Goal: Navigation & Orientation: Find specific page/section

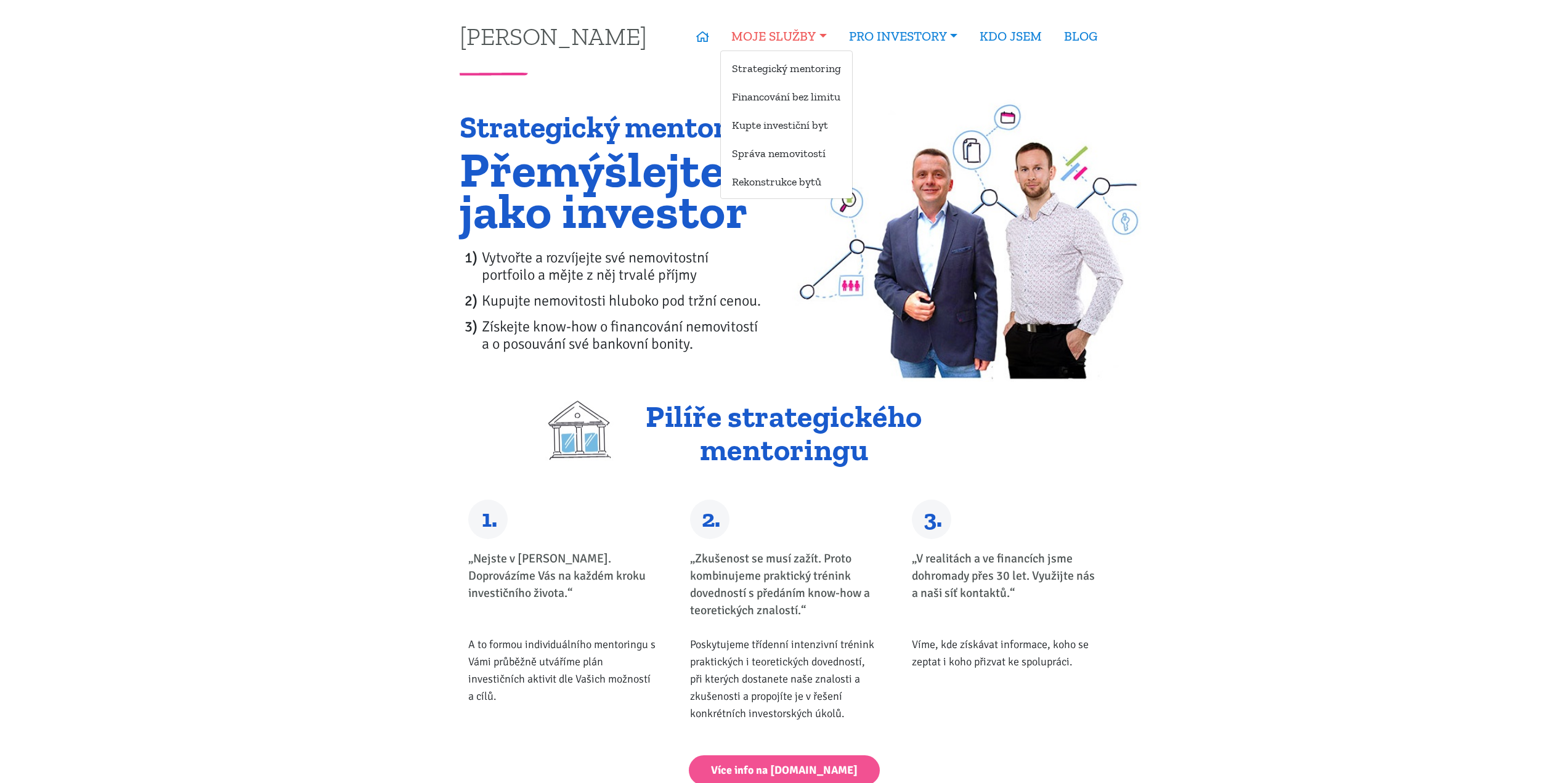
click at [786, 42] on link "MOJE SLUŽBY" at bounding box center [778, 36] width 117 height 28
click at [767, 75] on link "Strategický mentoring" at bounding box center [786, 68] width 131 height 23
click at [779, 97] on link "Financování bez limitu" at bounding box center [786, 96] width 131 height 23
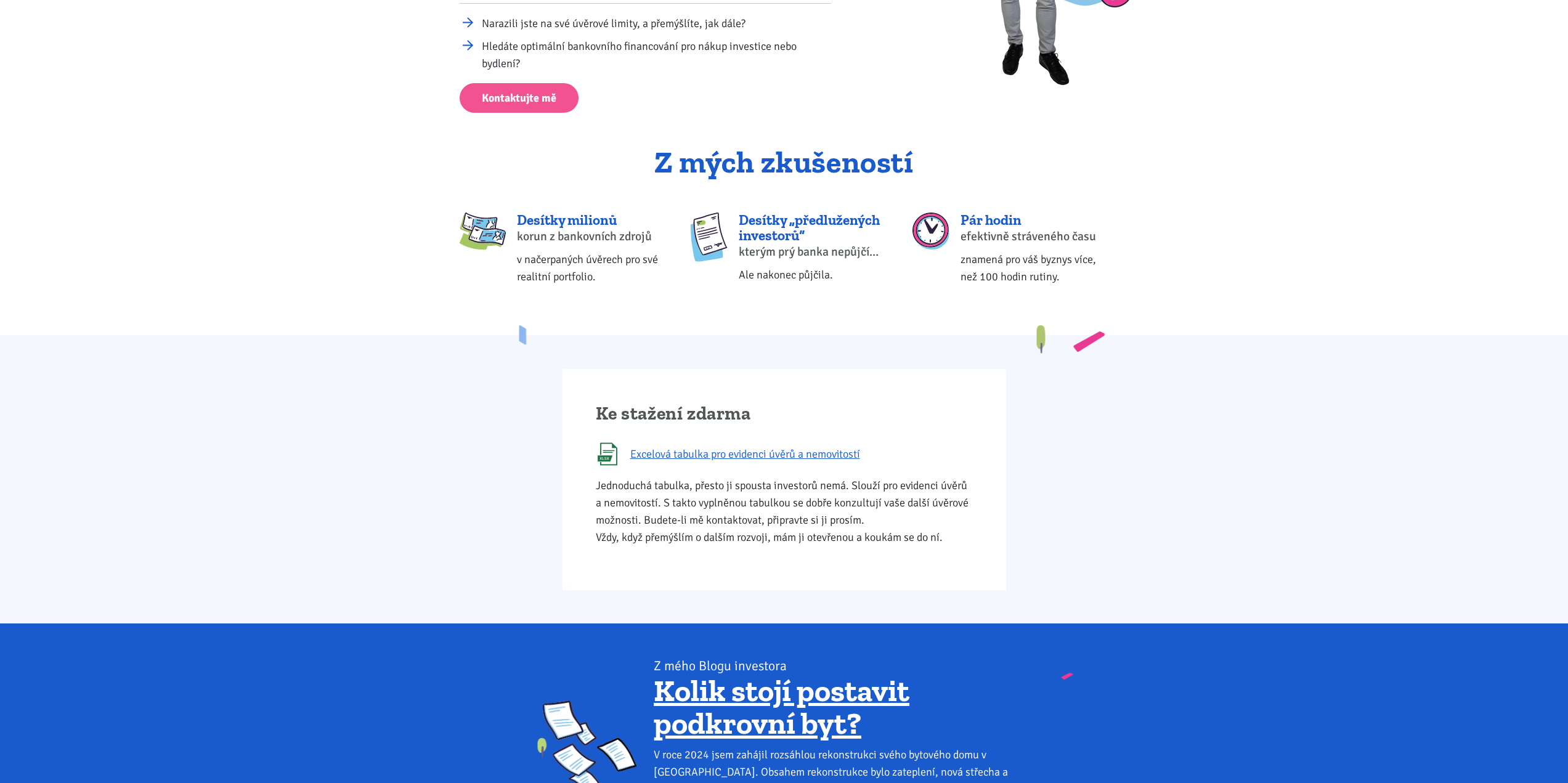
scroll to position [370, 0]
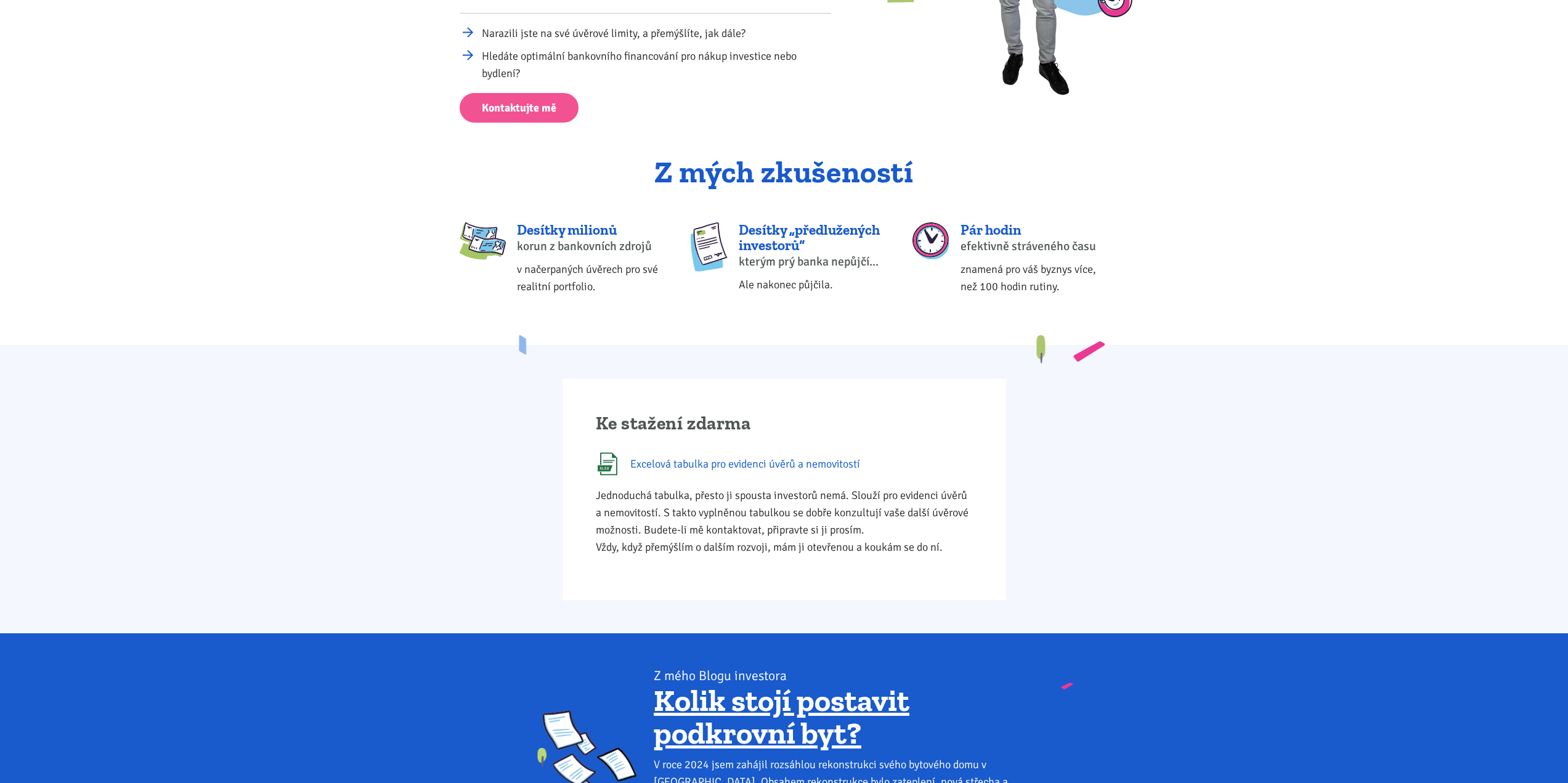
click at [810, 465] on span "Excelová tabulka pro evidenci úvěrů a nemovitostí" at bounding box center [745, 463] width 230 height 17
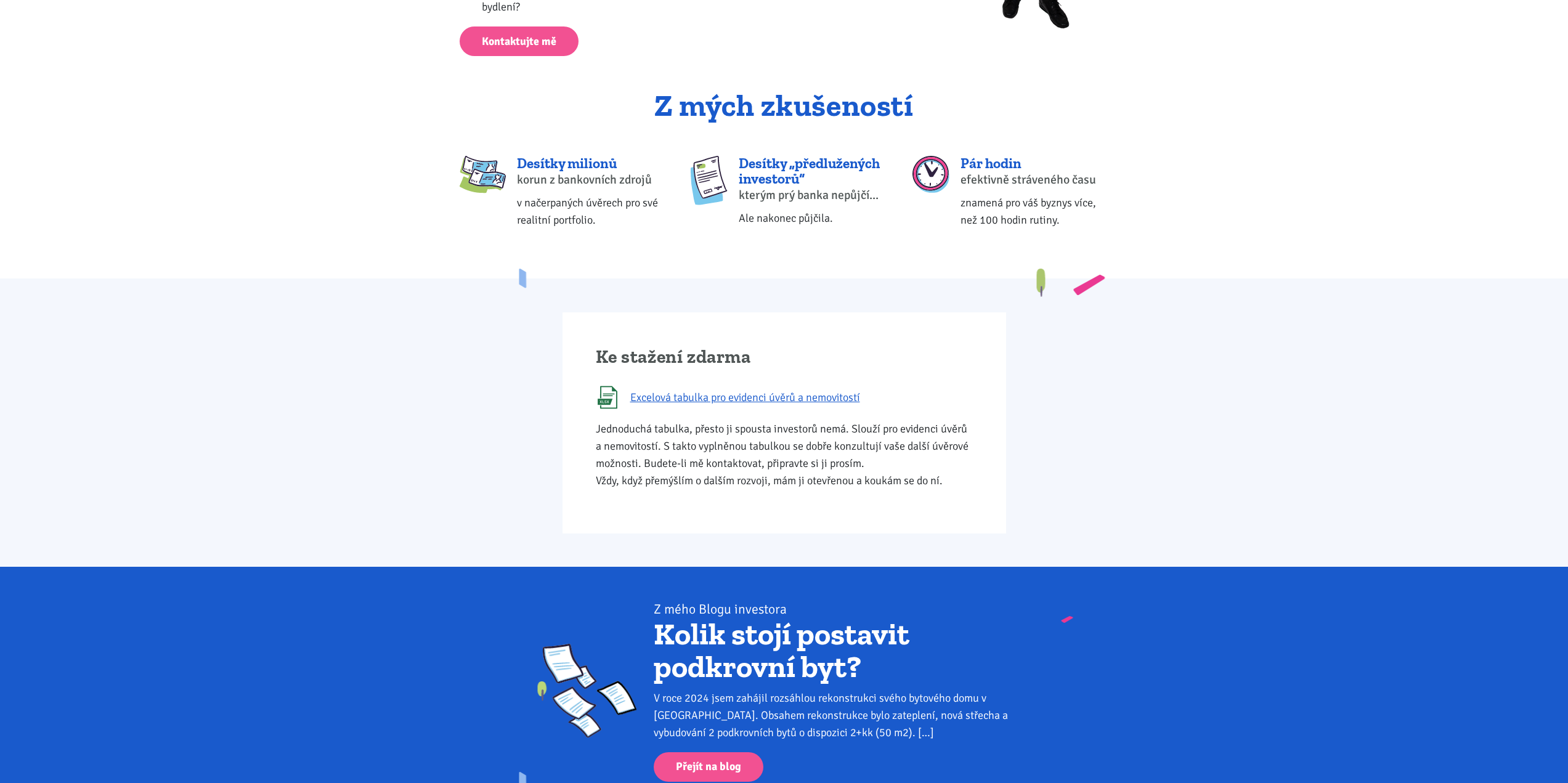
scroll to position [5, 0]
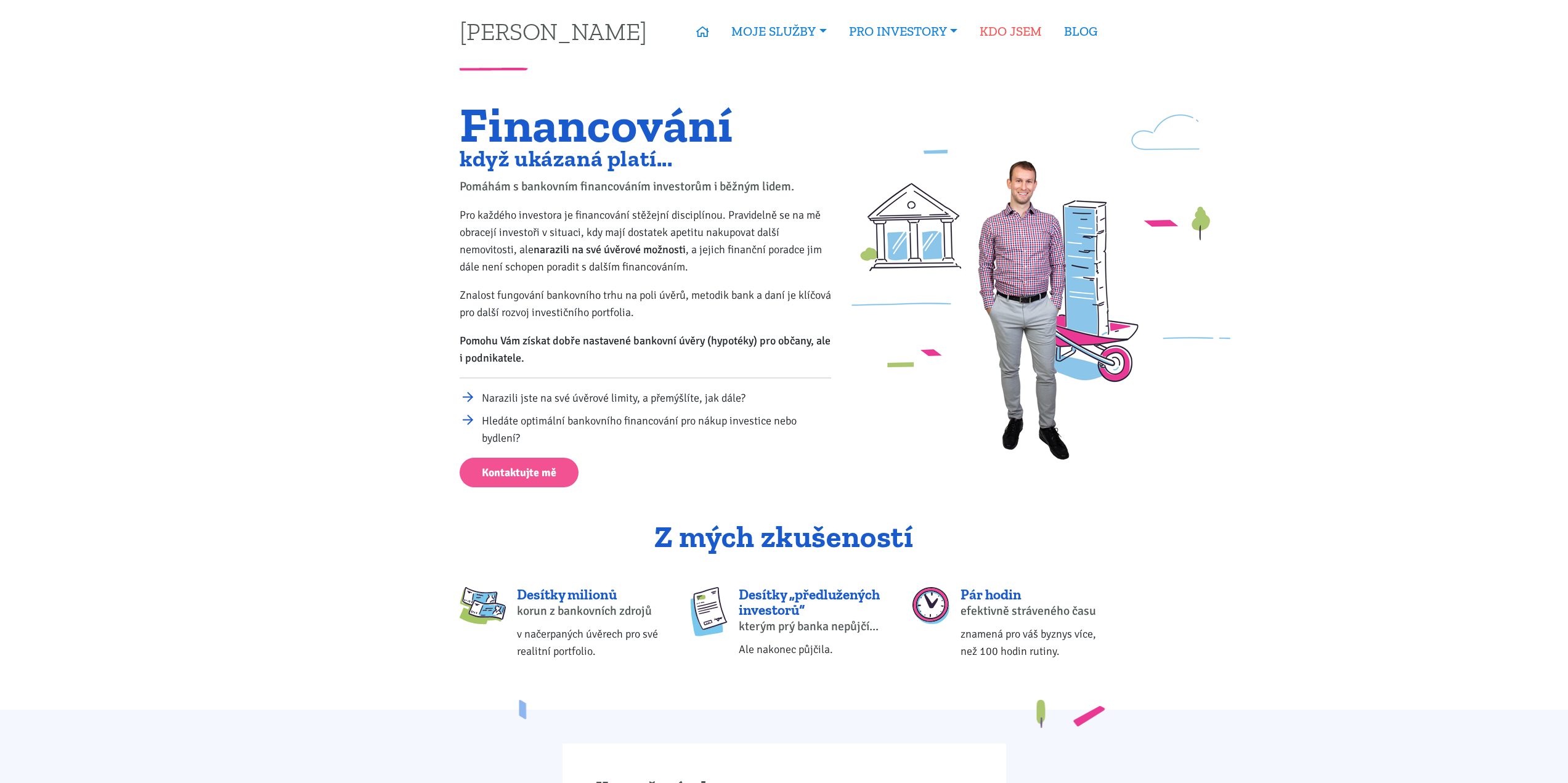
click at [1014, 38] on link "KDO JSEM" at bounding box center [1010, 31] width 85 height 28
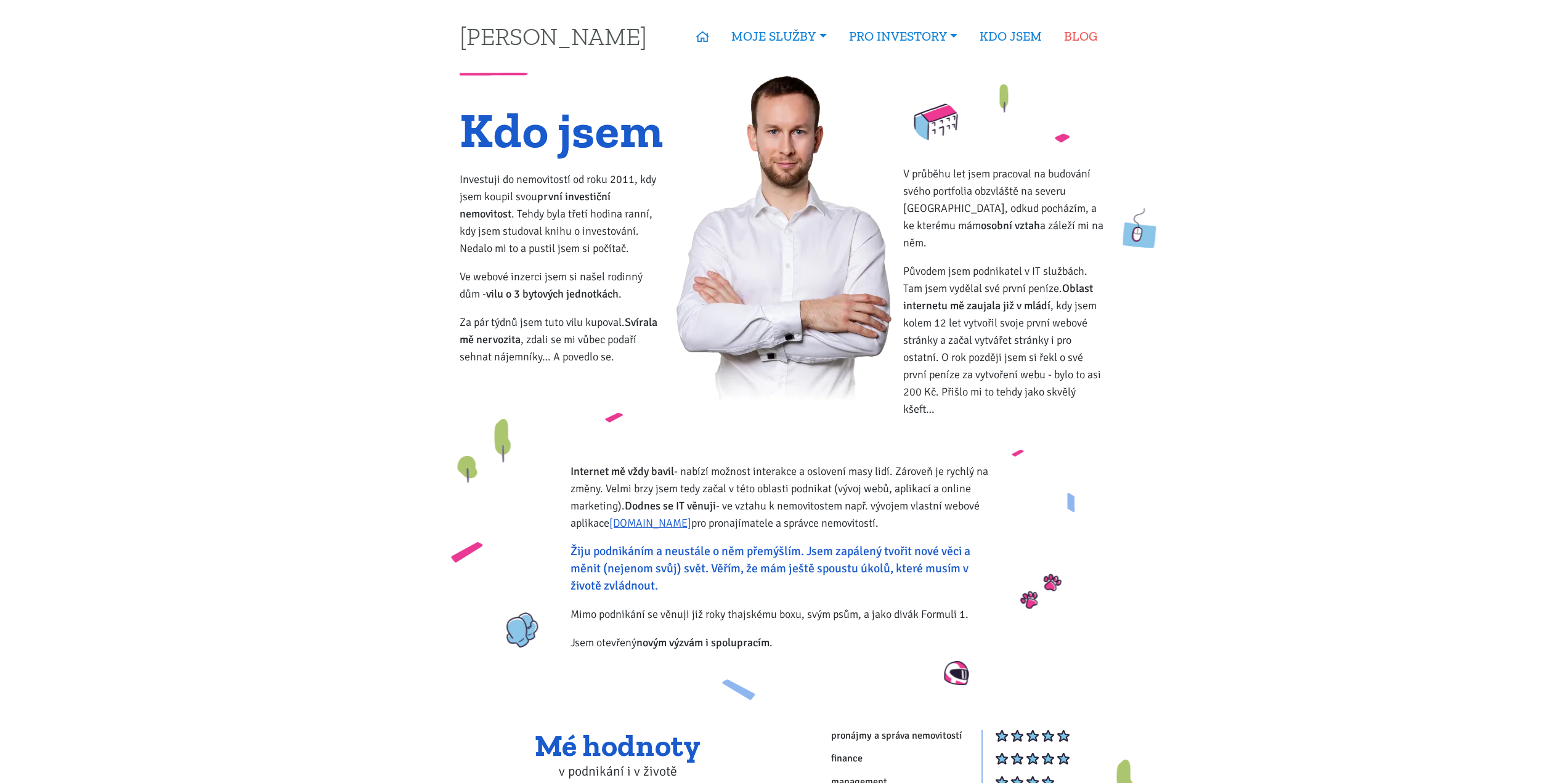
click at [1077, 39] on link "BLOG" at bounding box center [1080, 36] width 55 height 28
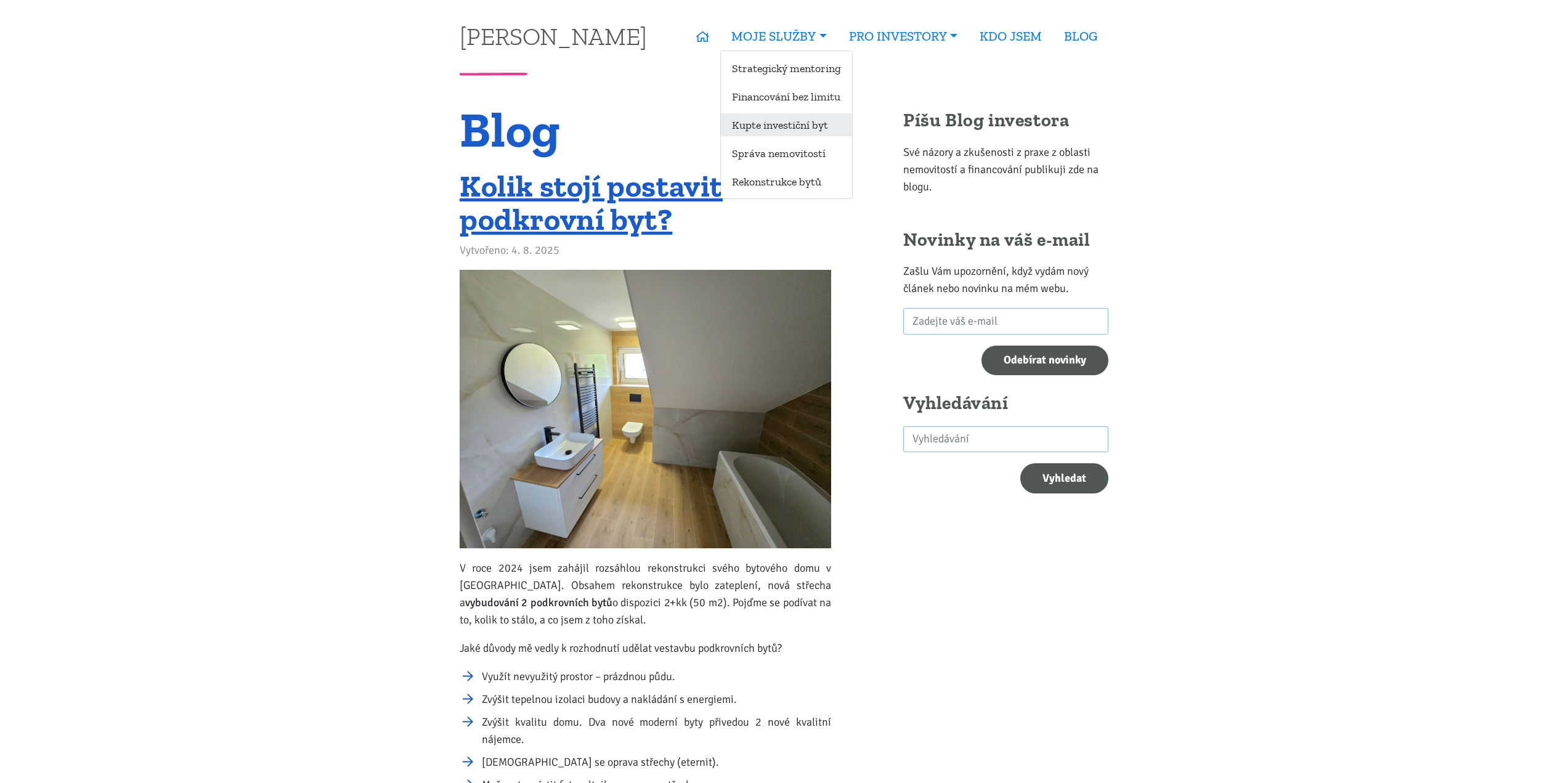
click at [789, 129] on link "Kupte investiční byt" at bounding box center [786, 125] width 131 height 23
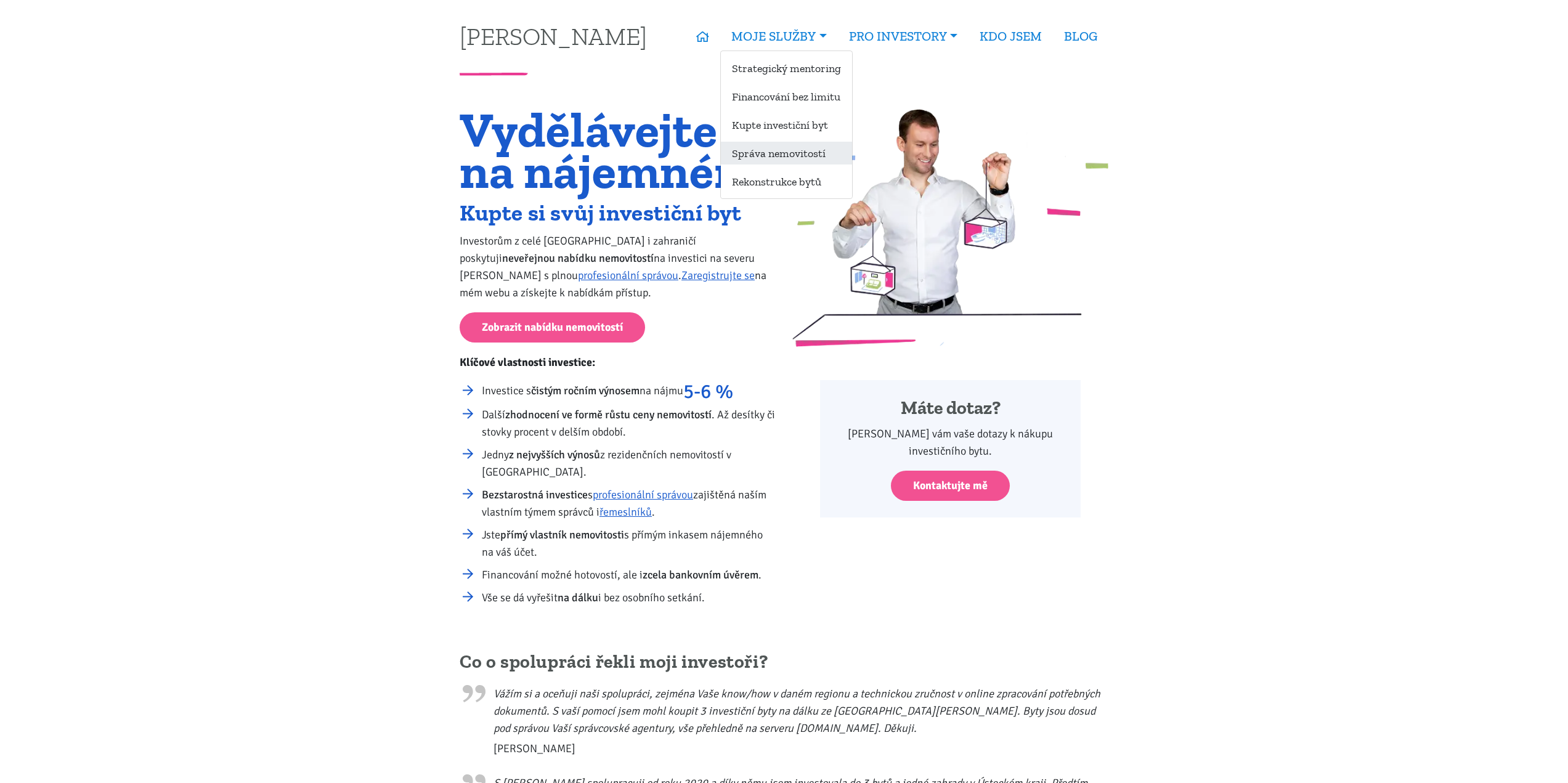
click at [782, 156] on link "Správa nemovitostí" at bounding box center [786, 153] width 131 height 23
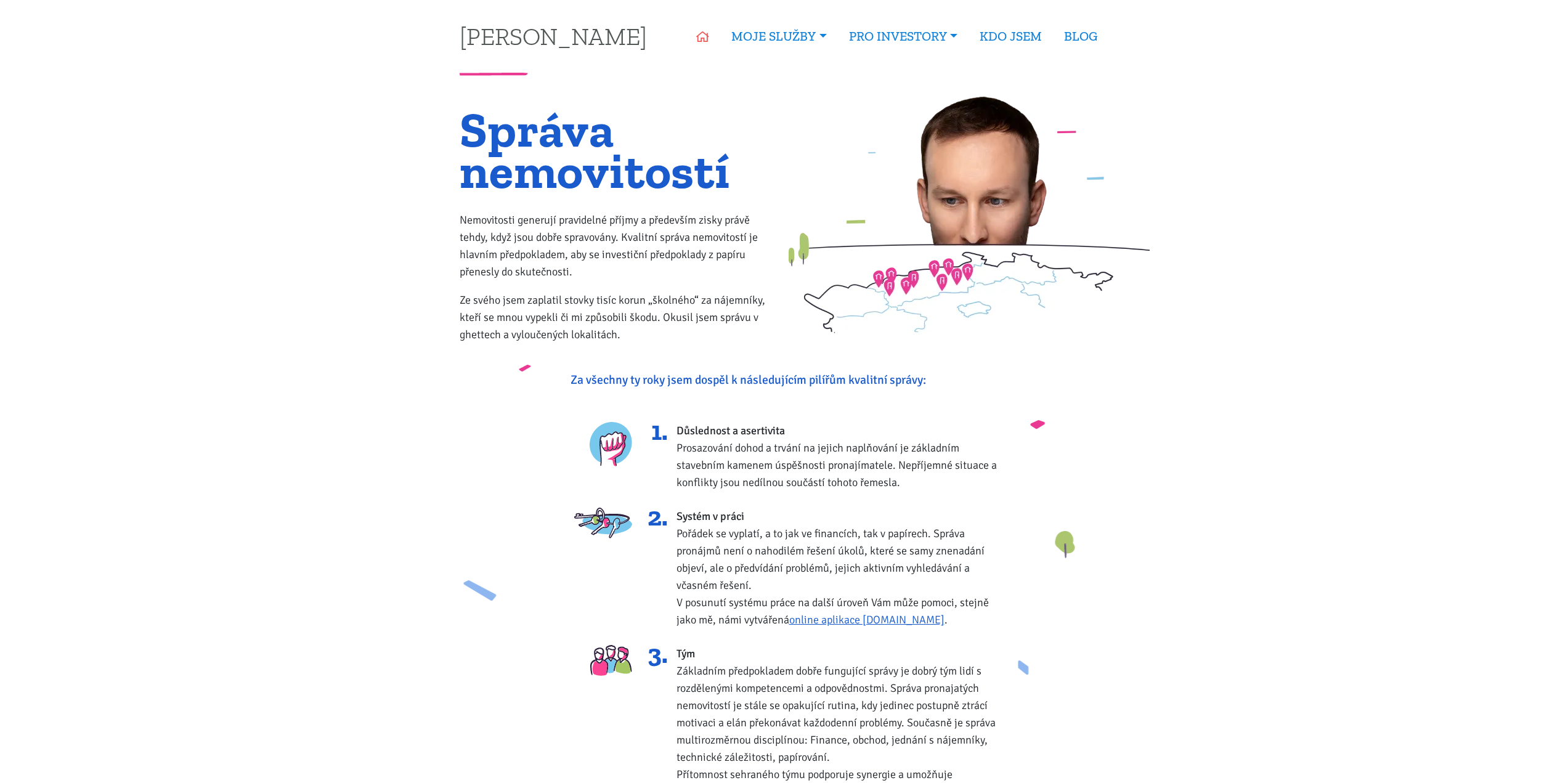
click at [698, 41] on icon at bounding box center [703, 36] width 13 height 11
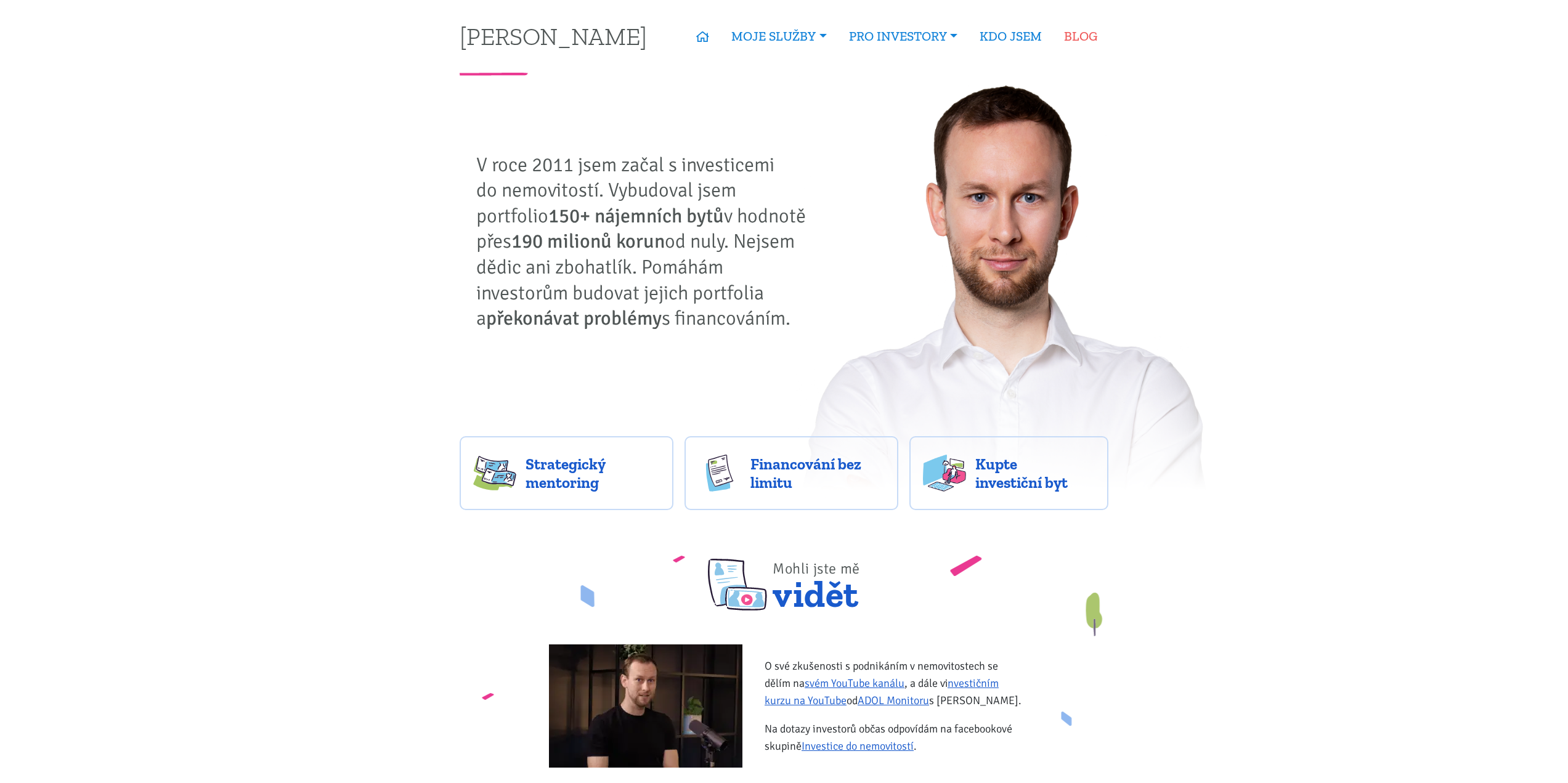
click at [1089, 41] on link "BLOG" at bounding box center [1080, 36] width 55 height 28
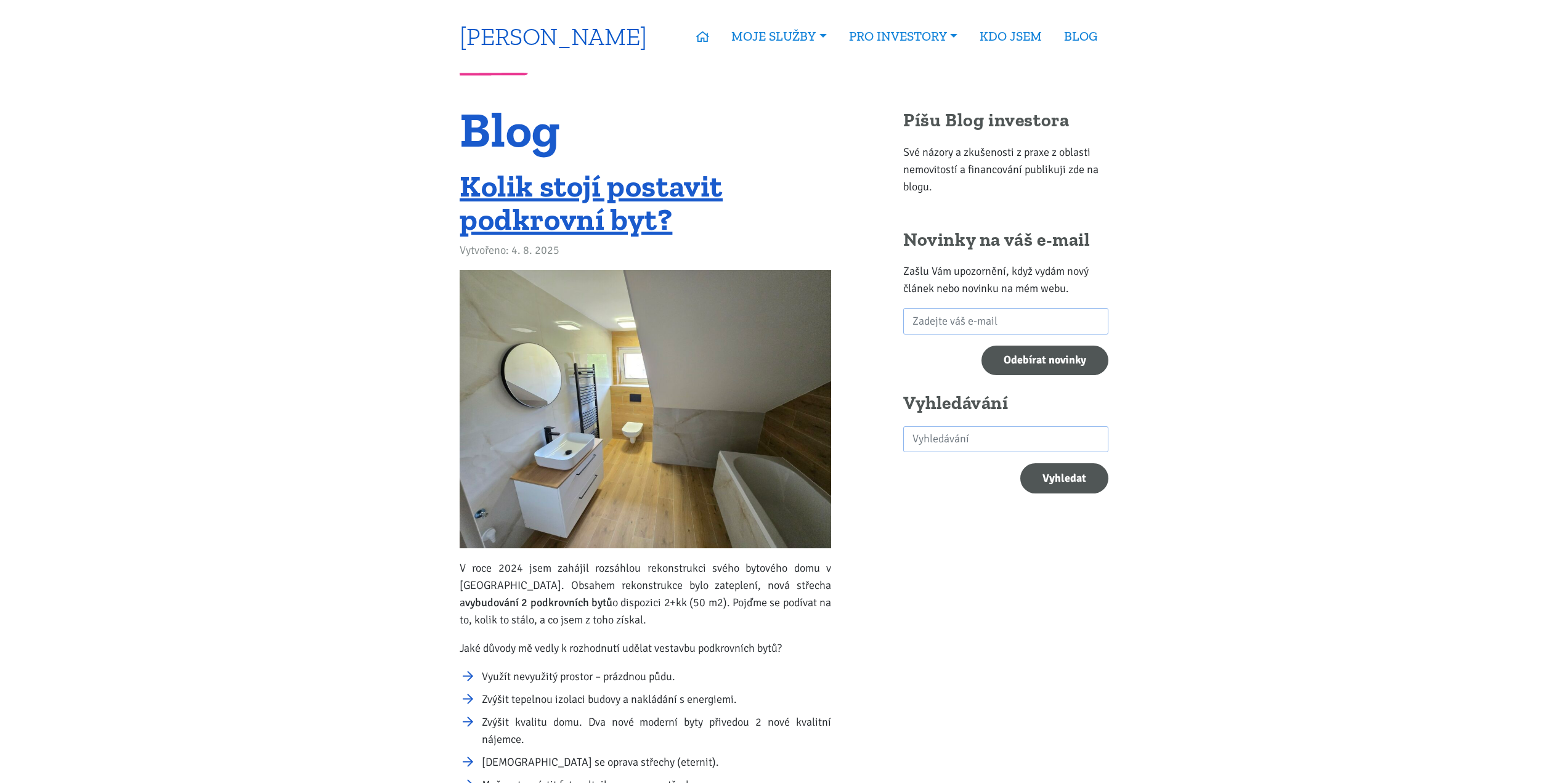
click at [533, 43] on link "[PERSON_NAME]" at bounding box center [553, 35] width 187 height 24
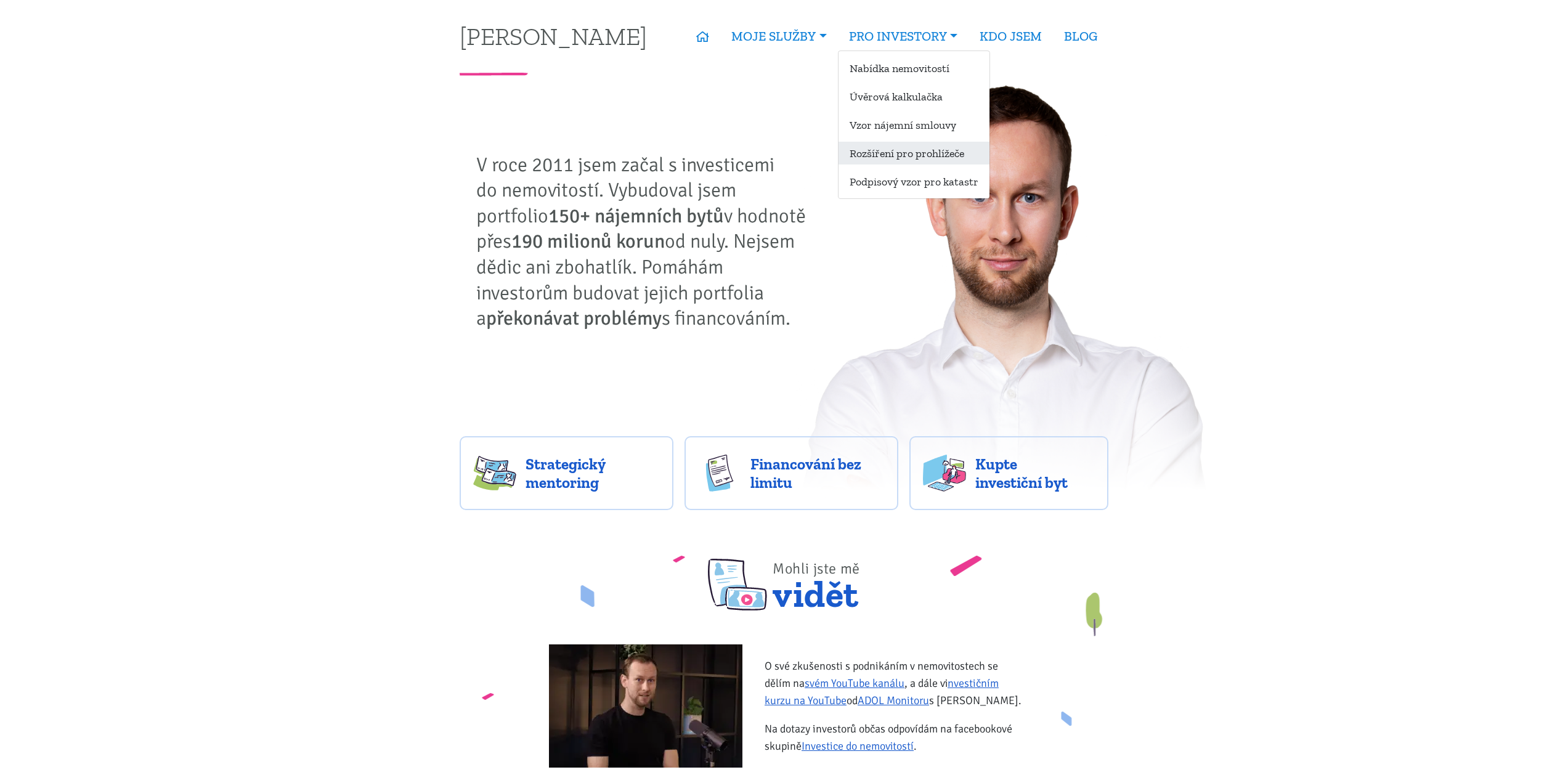
click at [880, 149] on link "Rozšíření pro prohlížeče" at bounding box center [914, 153] width 151 height 23
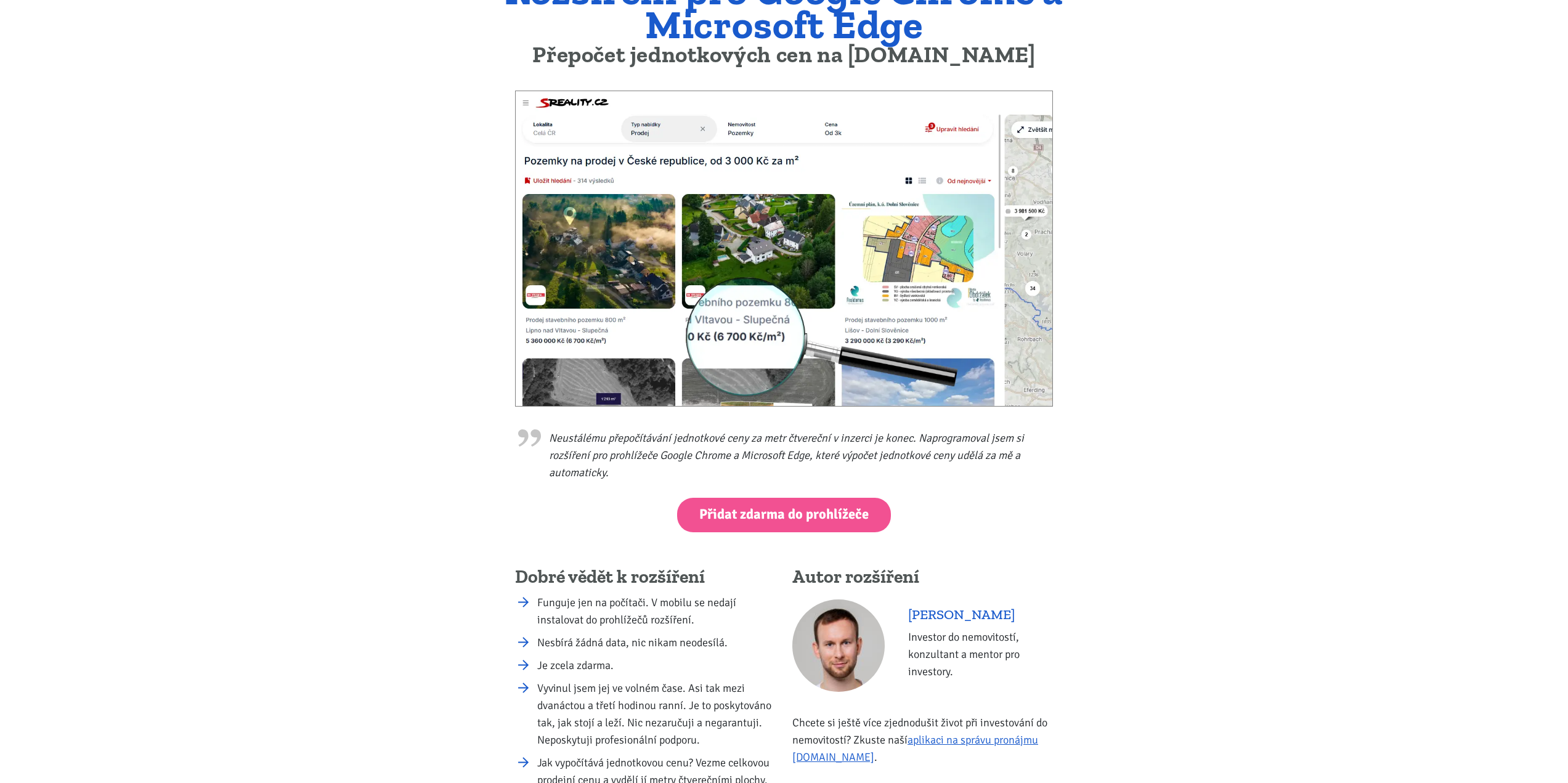
scroll to position [246, 0]
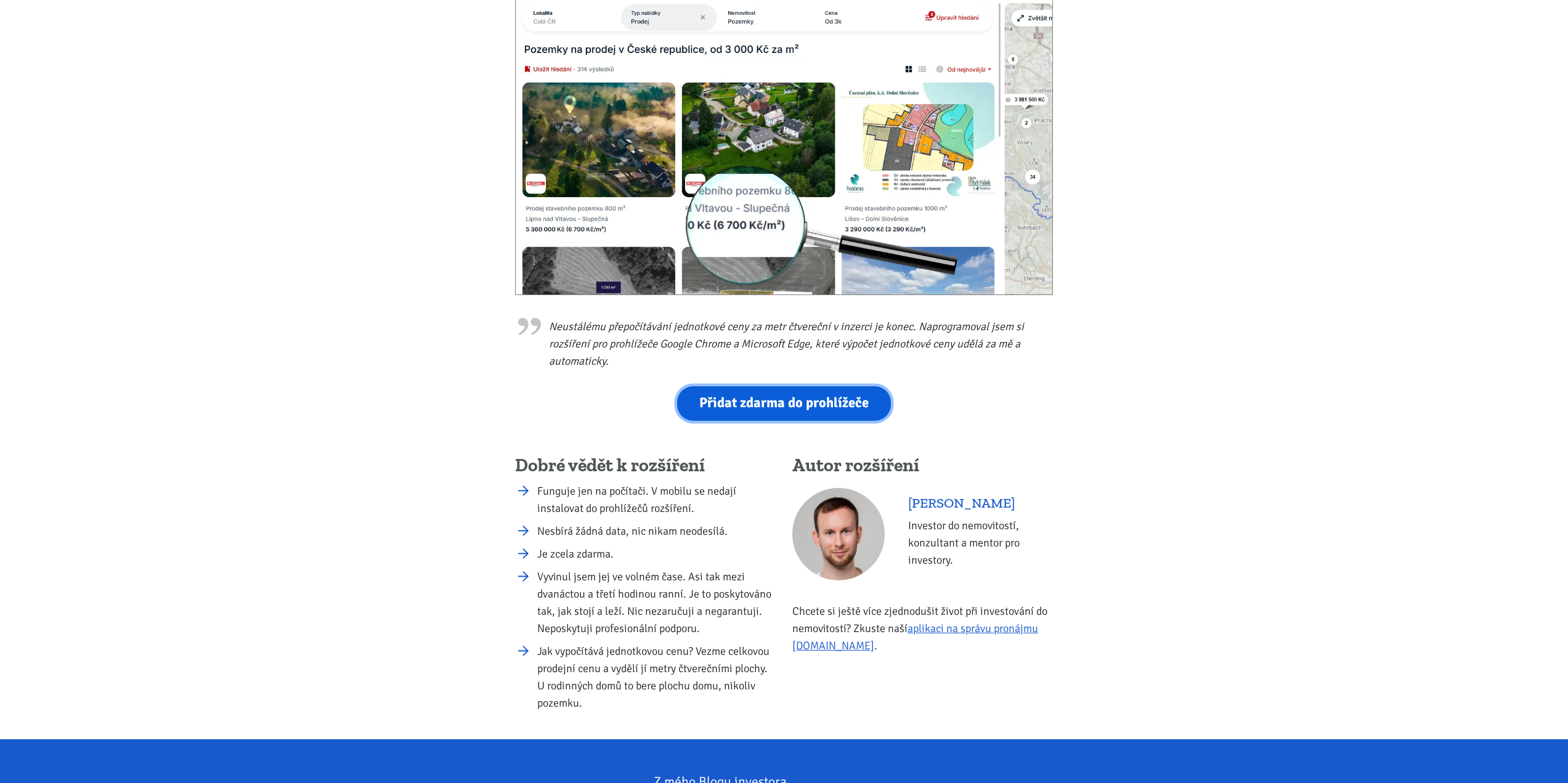
click at [800, 398] on link "Přidat zdarma do prohlížeče" at bounding box center [784, 403] width 214 height 34
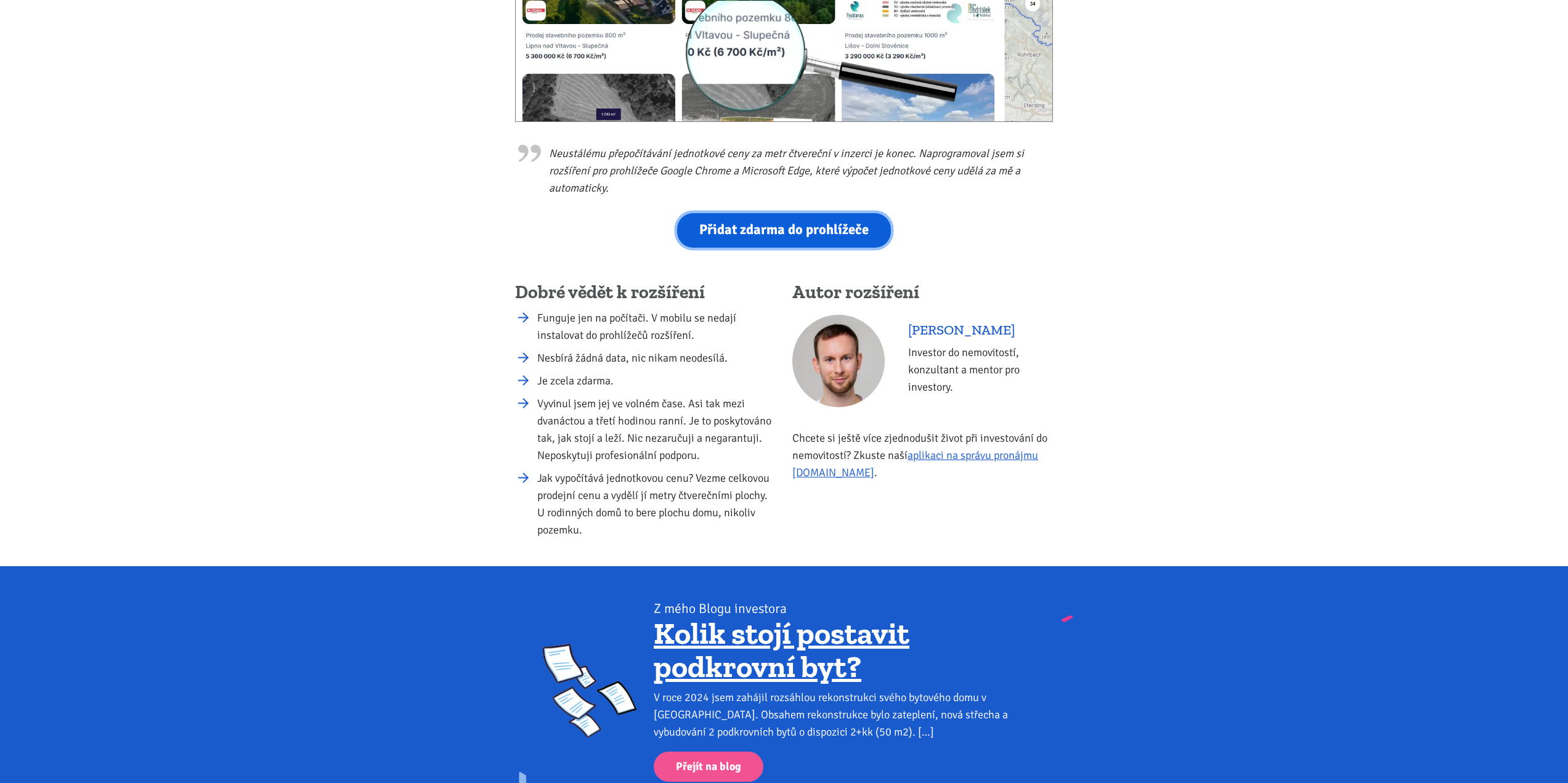
scroll to position [0, 0]
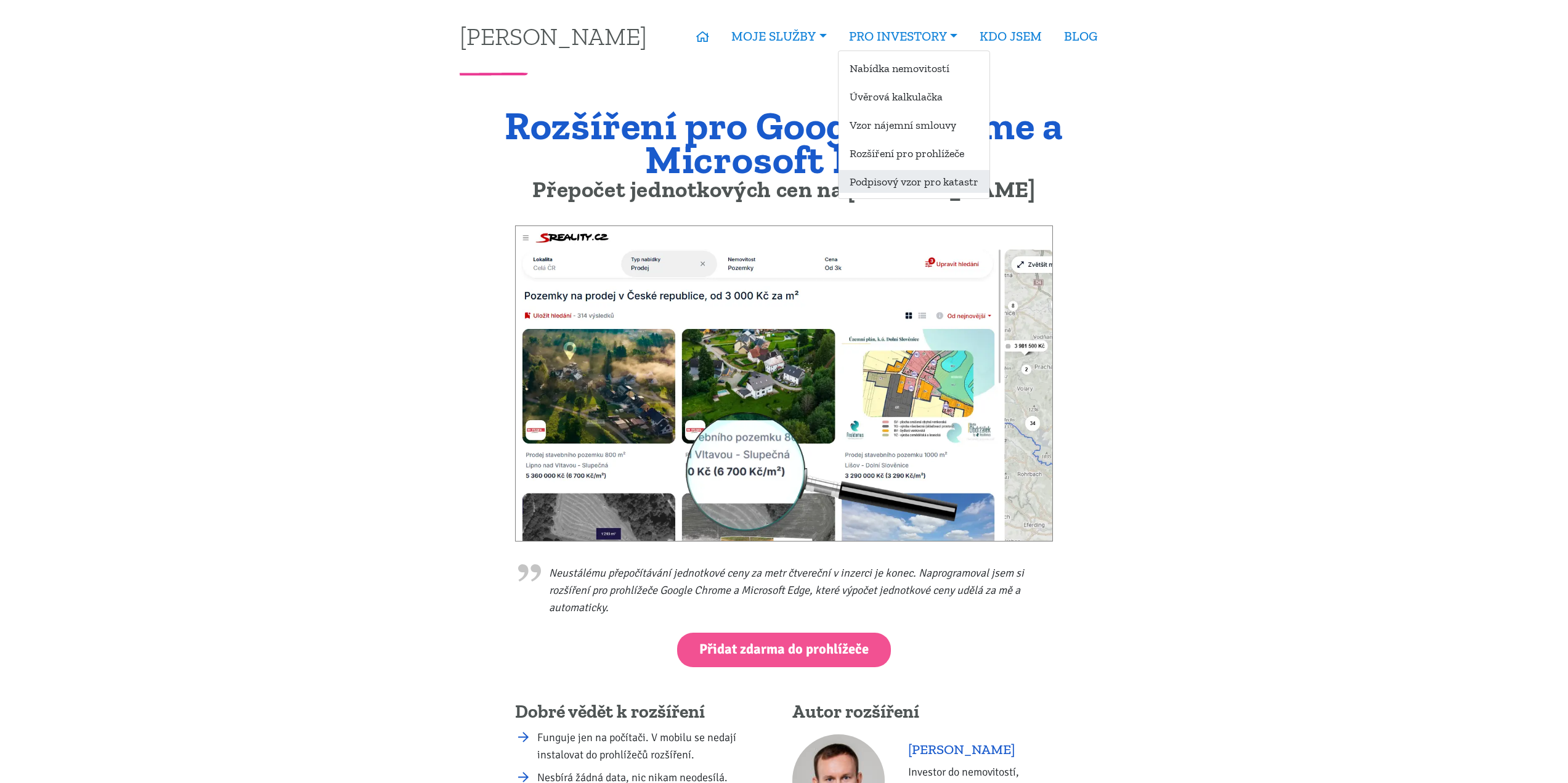
click at [903, 185] on link "Podpisový vzor pro katastr" at bounding box center [914, 182] width 151 height 23
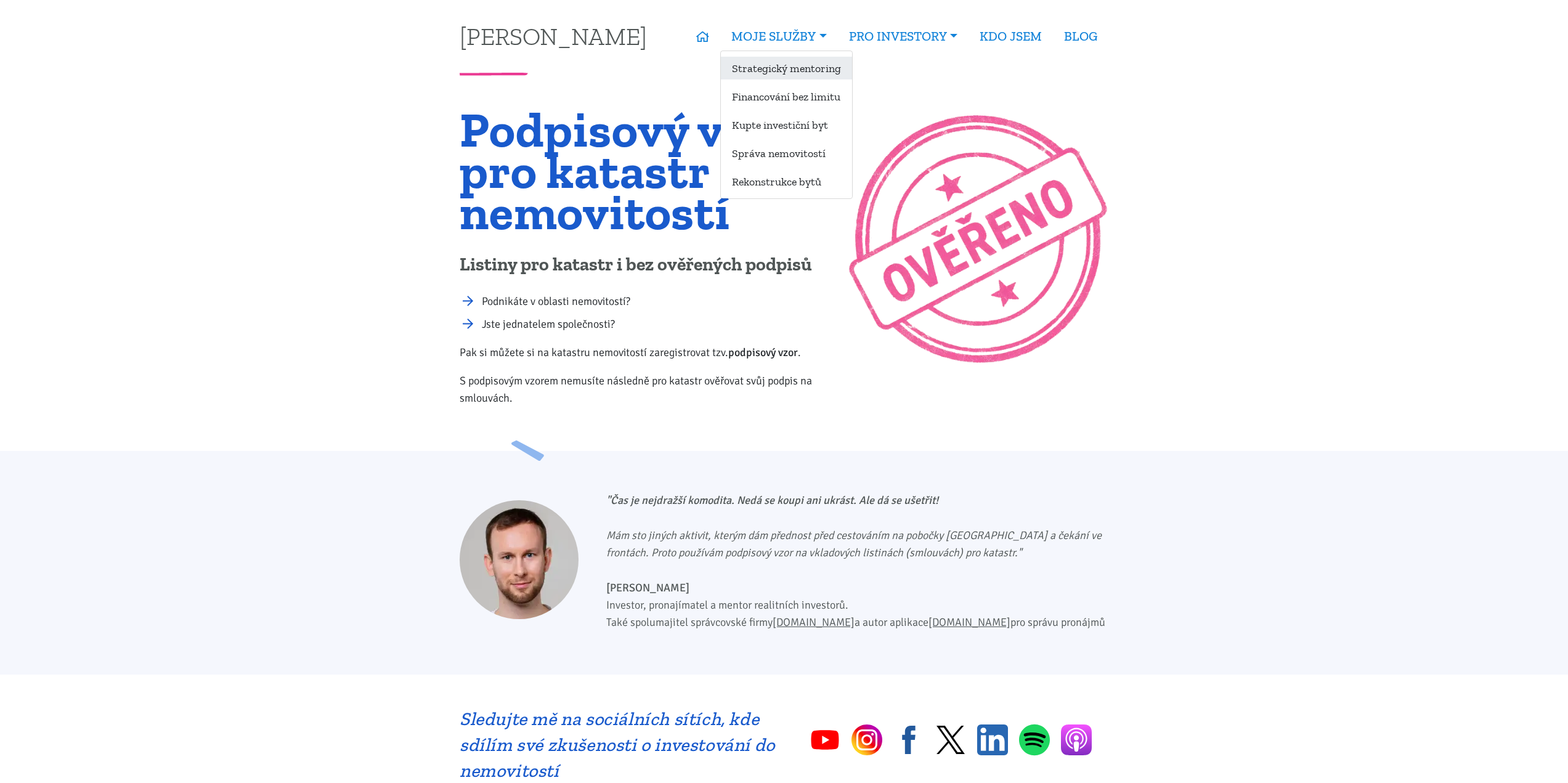
click at [801, 64] on link "Strategický mentoring" at bounding box center [786, 68] width 131 height 23
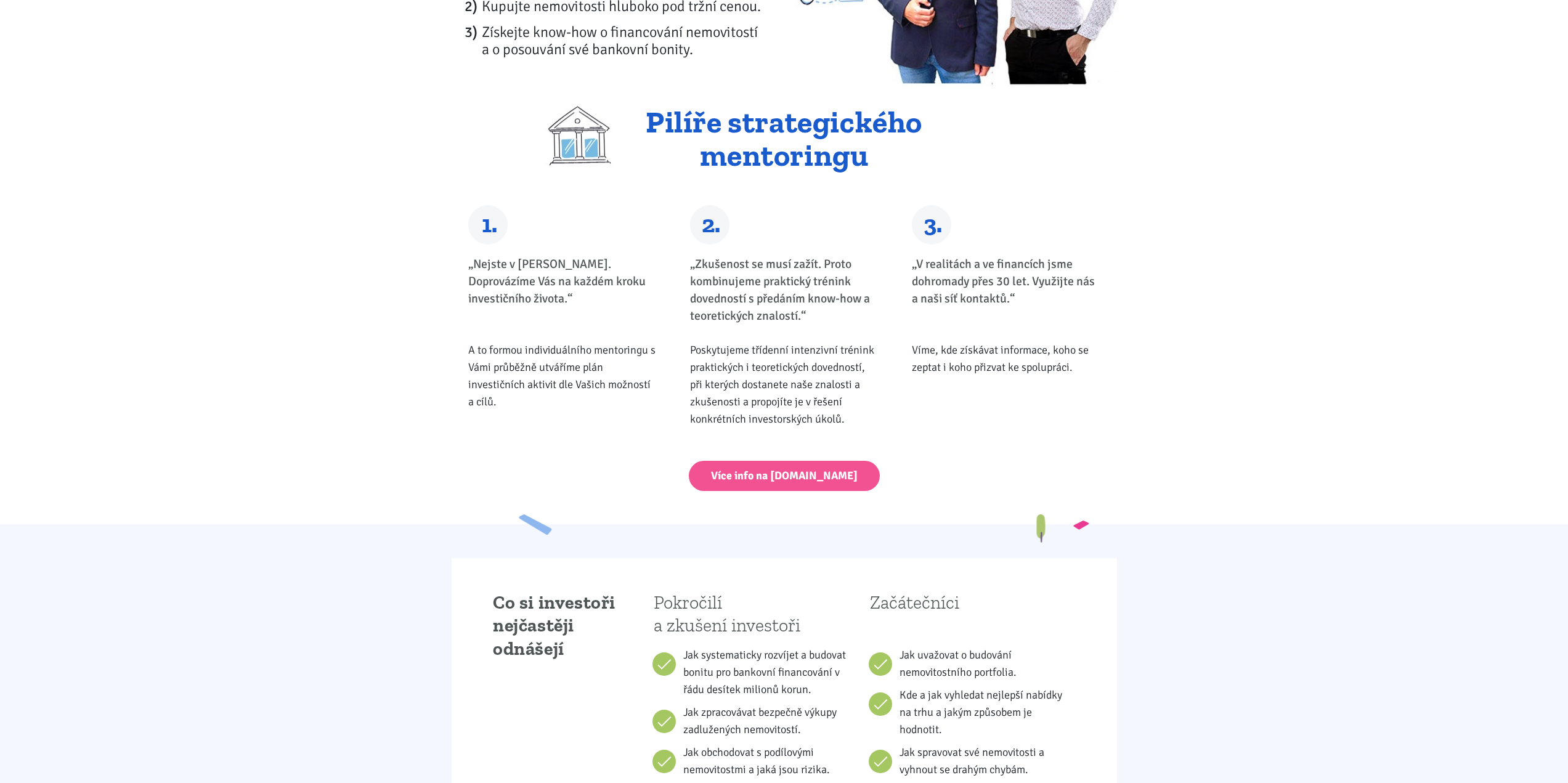
scroll to position [308, 0]
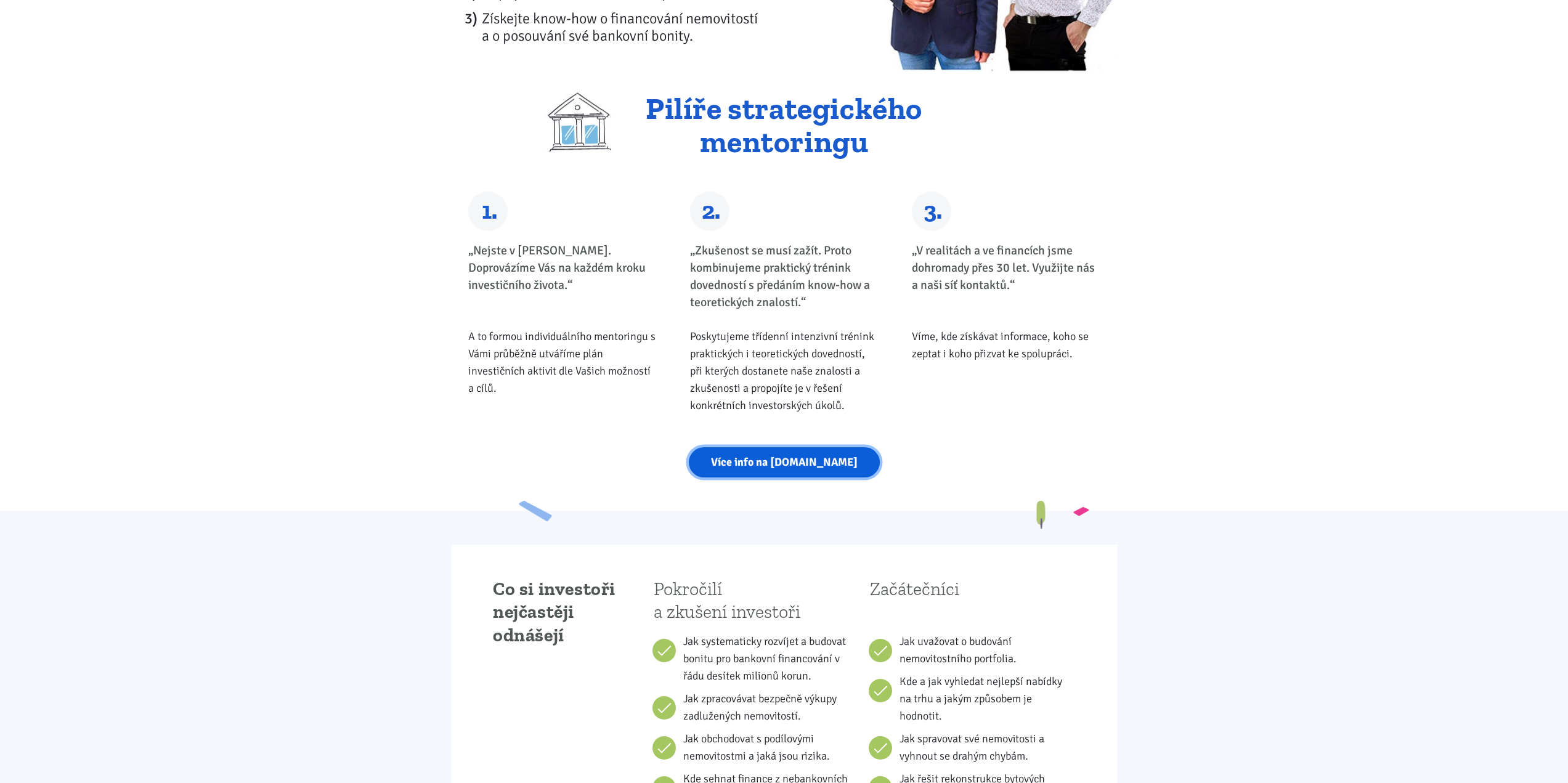
click at [775, 460] on link "Více info na strategickymentoring.cz" at bounding box center [784, 462] width 191 height 30
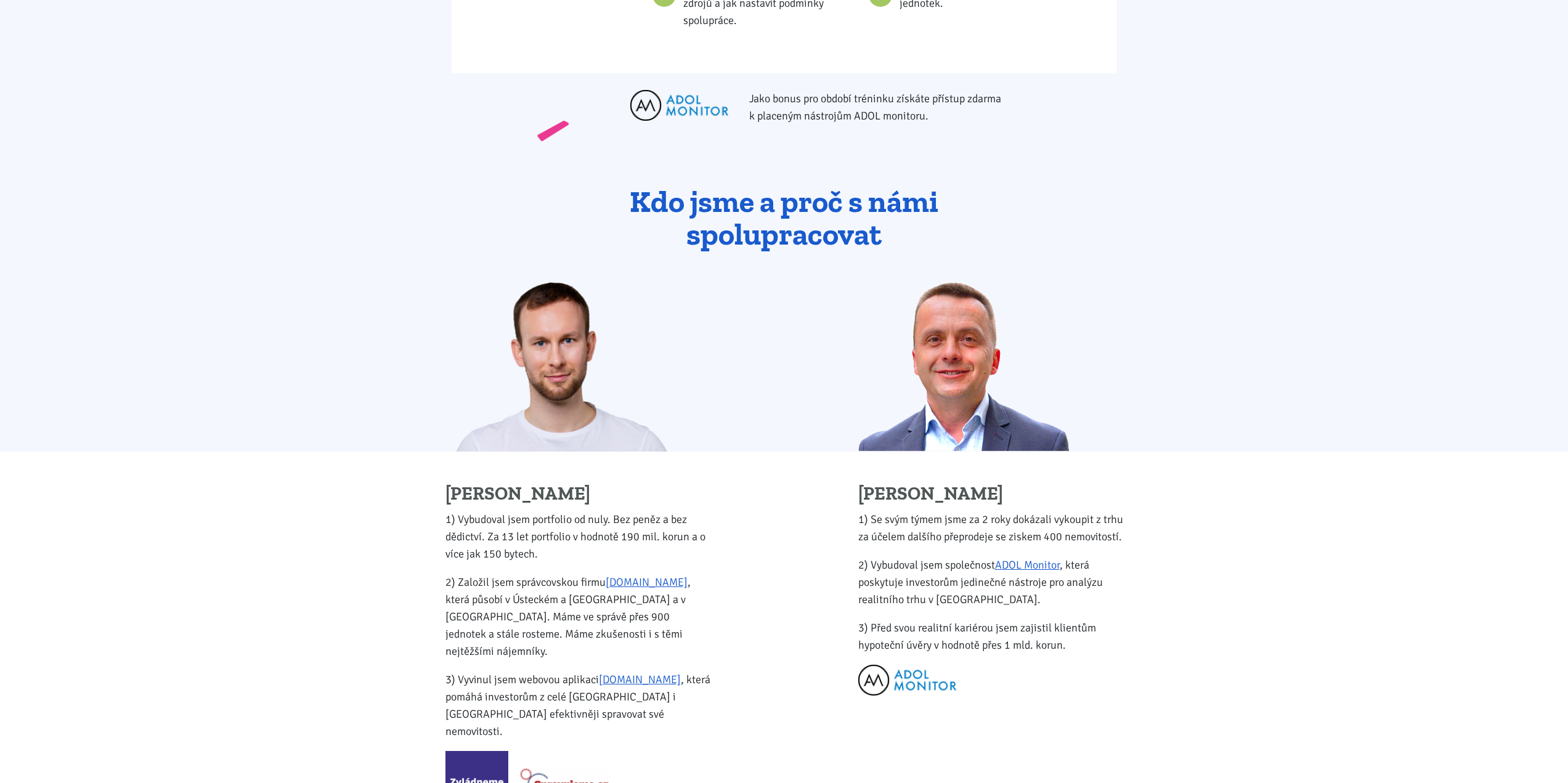
scroll to position [1170, 0]
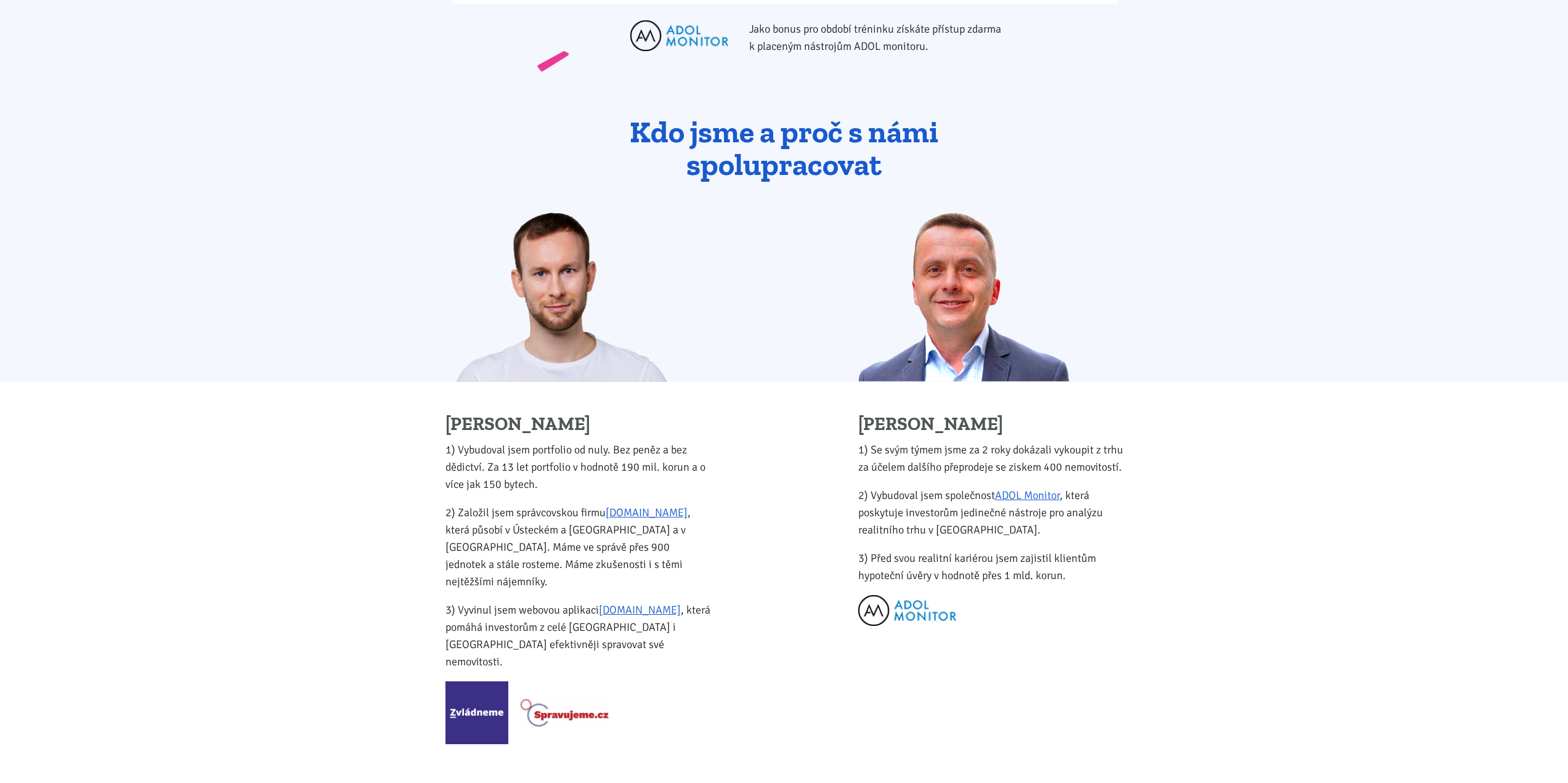
click at [580, 698] on img at bounding box center [564, 712] width 90 height 30
